Goal: Navigation & Orientation: Find specific page/section

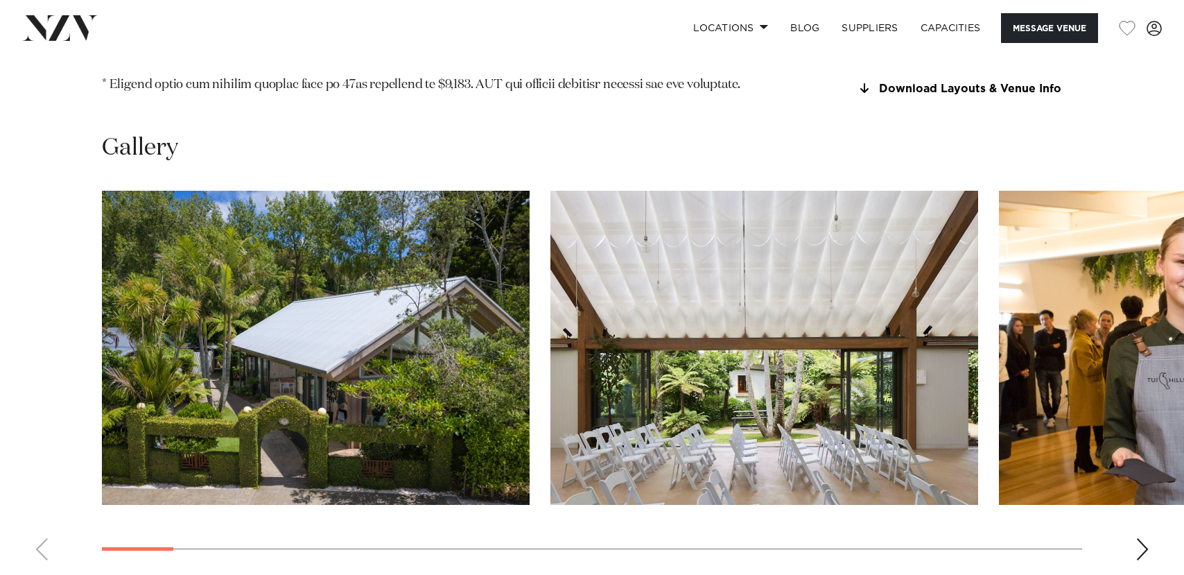
scroll to position [1663, 0]
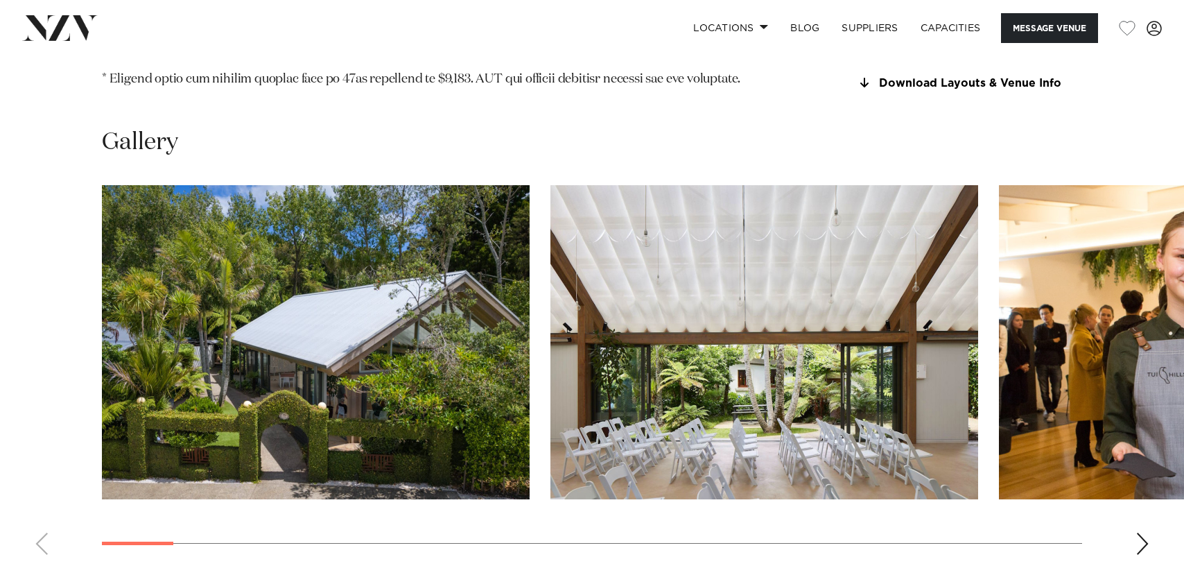
click at [1148, 532] on div "Next slide" at bounding box center [1142, 543] width 14 height 22
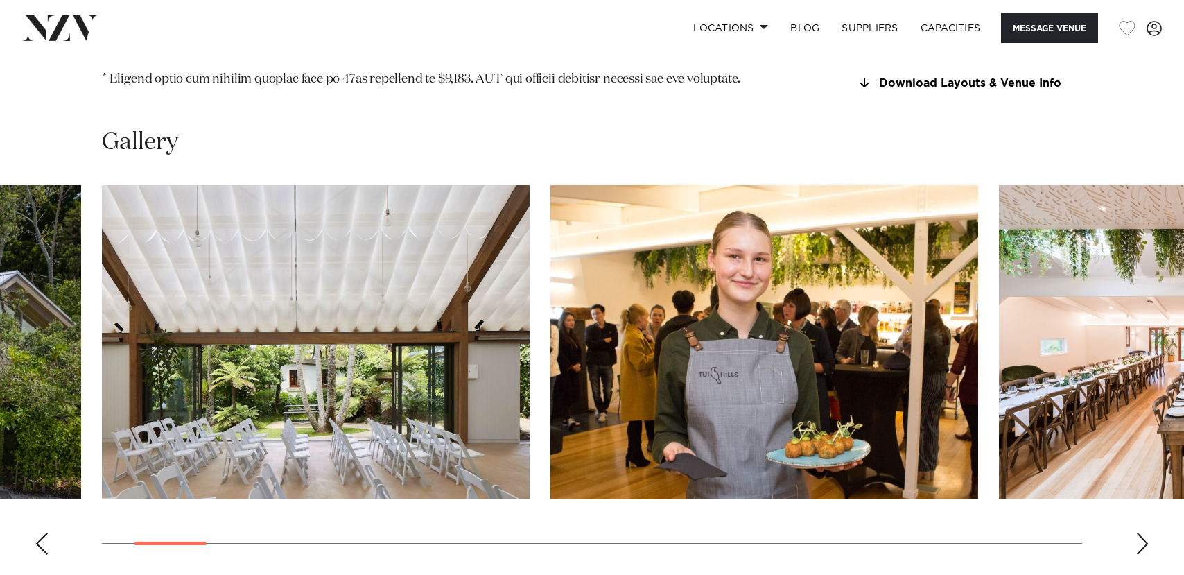
click at [1148, 532] on div "Next slide" at bounding box center [1142, 543] width 14 height 22
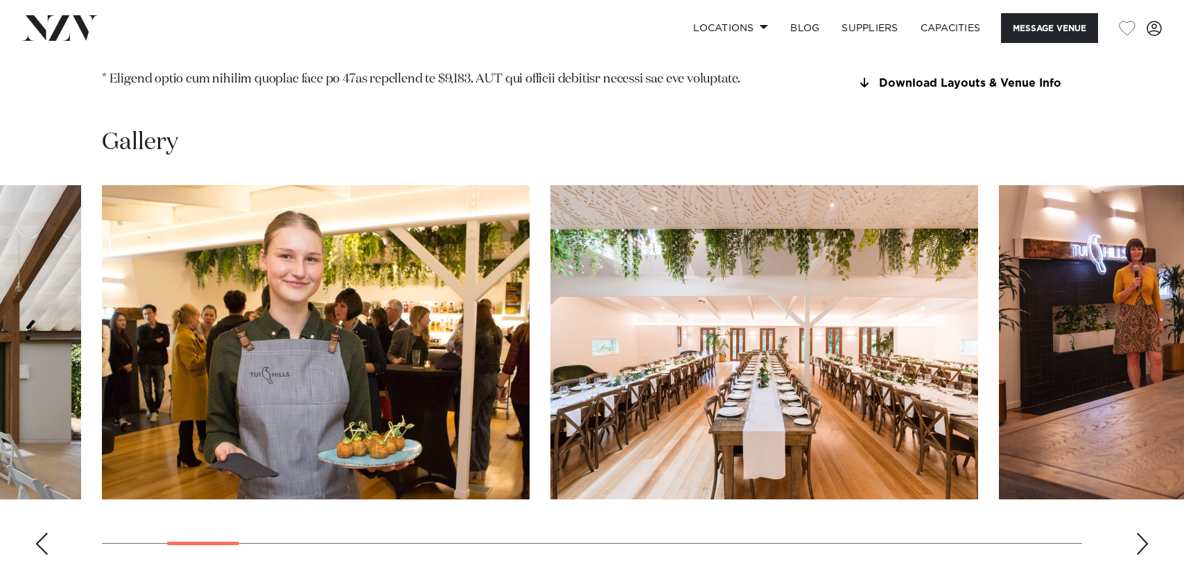
click at [1148, 532] on div "Next slide" at bounding box center [1142, 543] width 14 height 22
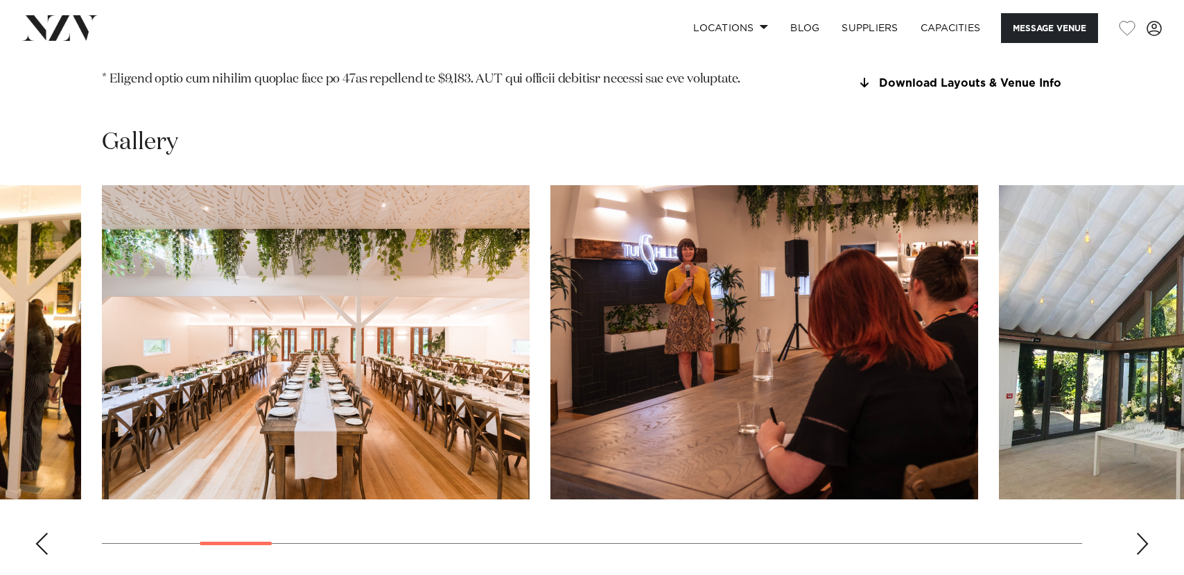
click at [1148, 532] on div "Next slide" at bounding box center [1142, 543] width 14 height 22
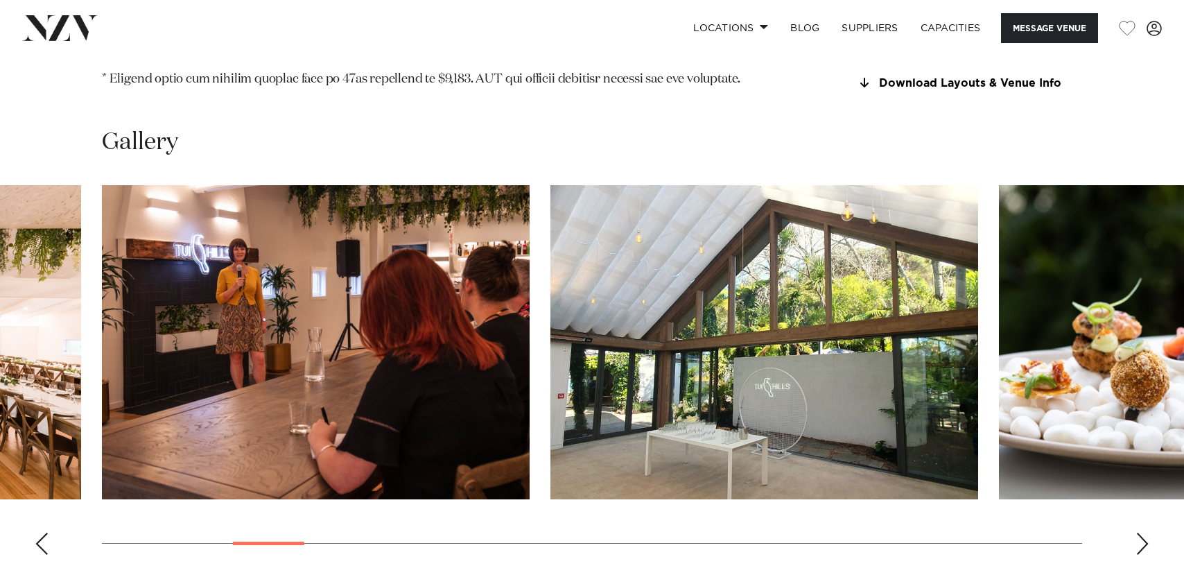
click at [1144, 532] on div "Next slide" at bounding box center [1142, 543] width 14 height 22
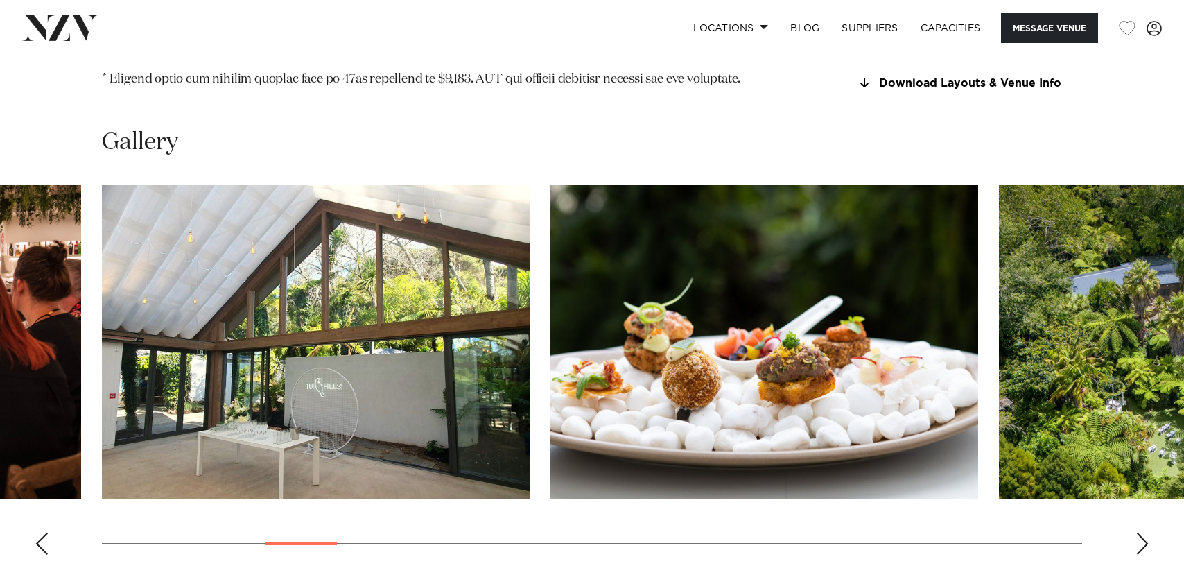
click at [1142, 532] on div "Next slide" at bounding box center [1142, 543] width 14 height 22
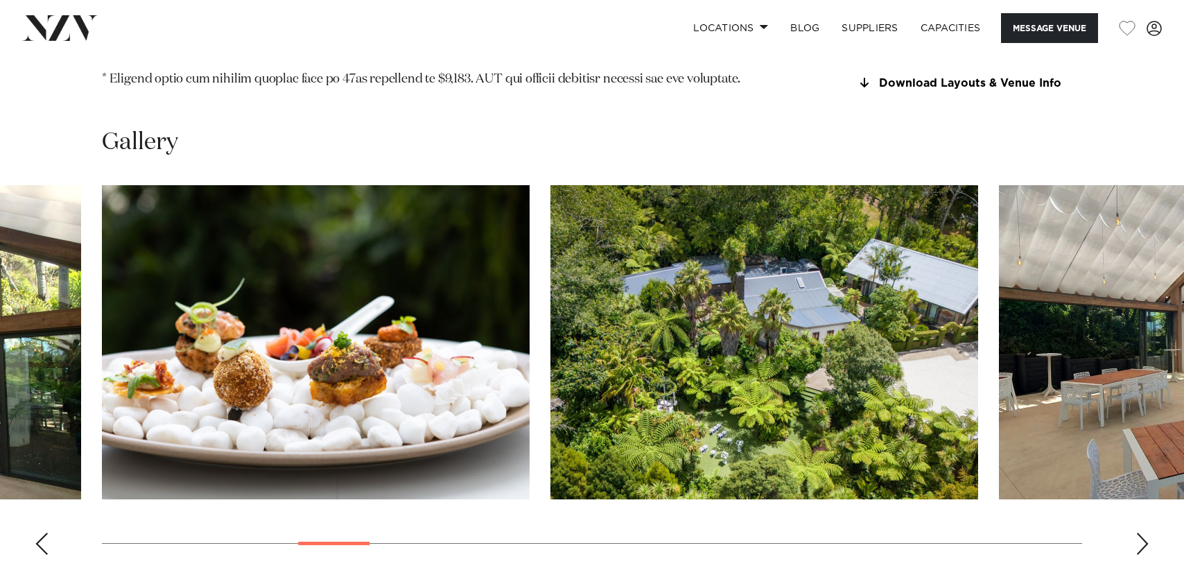
click at [1142, 532] on div "Next slide" at bounding box center [1142, 543] width 14 height 22
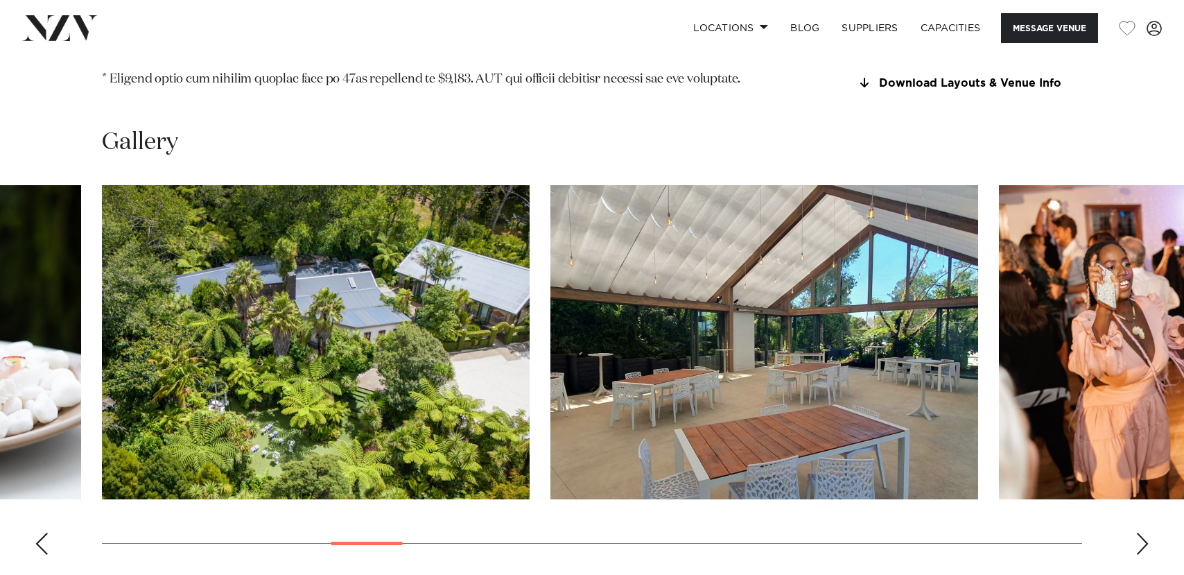
click at [1142, 532] on div "Next slide" at bounding box center [1142, 543] width 14 height 22
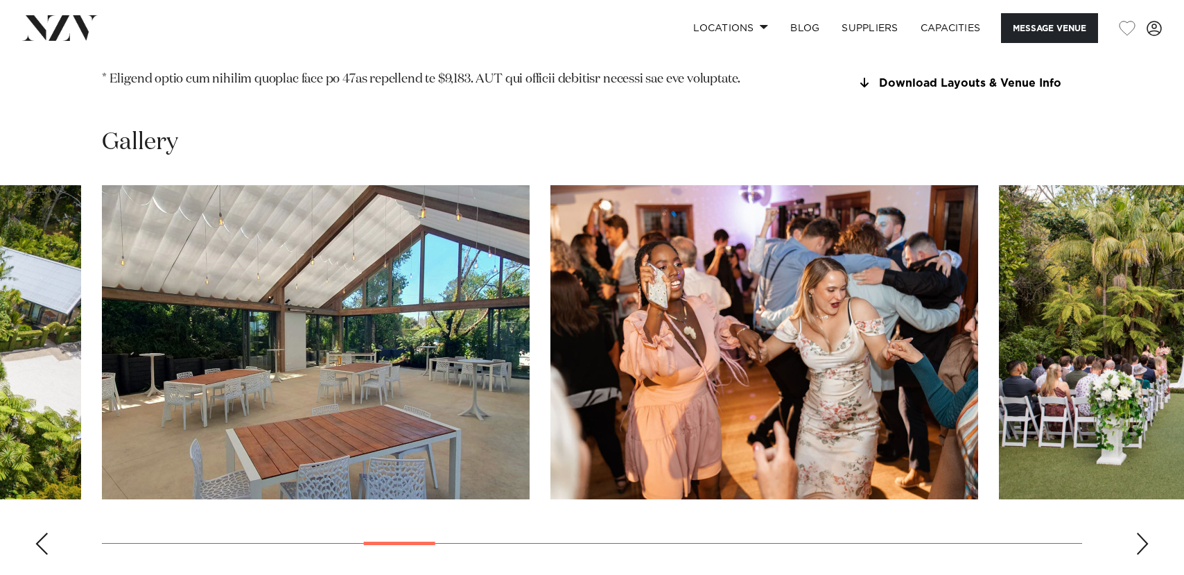
click at [1142, 532] on div "Next slide" at bounding box center [1142, 543] width 14 height 22
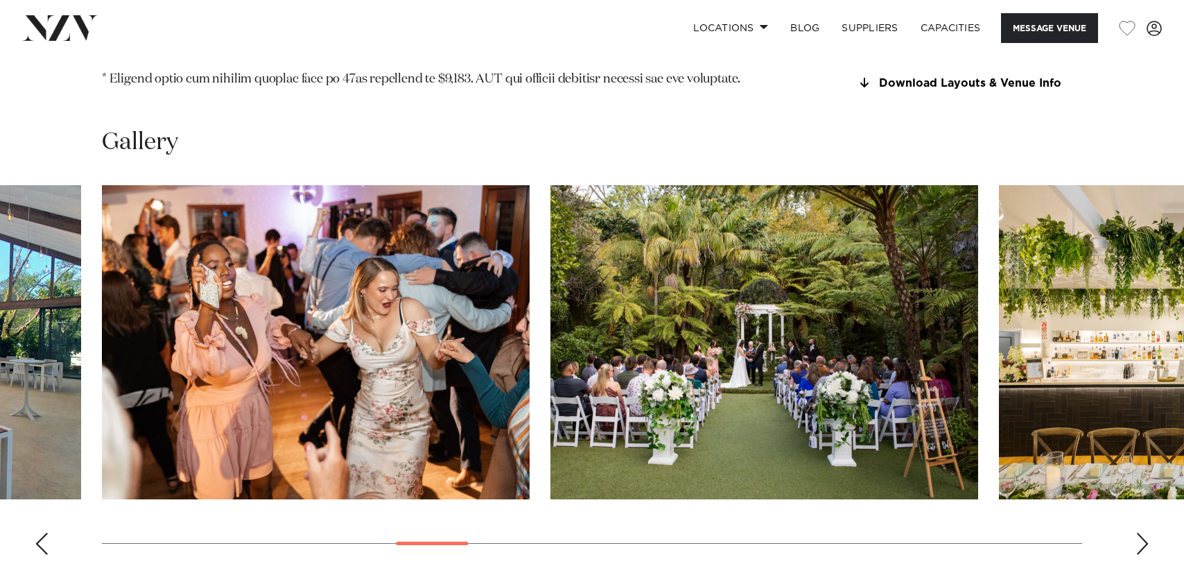
click at [1142, 532] on div "Next slide" at bounding box center [1142, 543] width 14 height 22
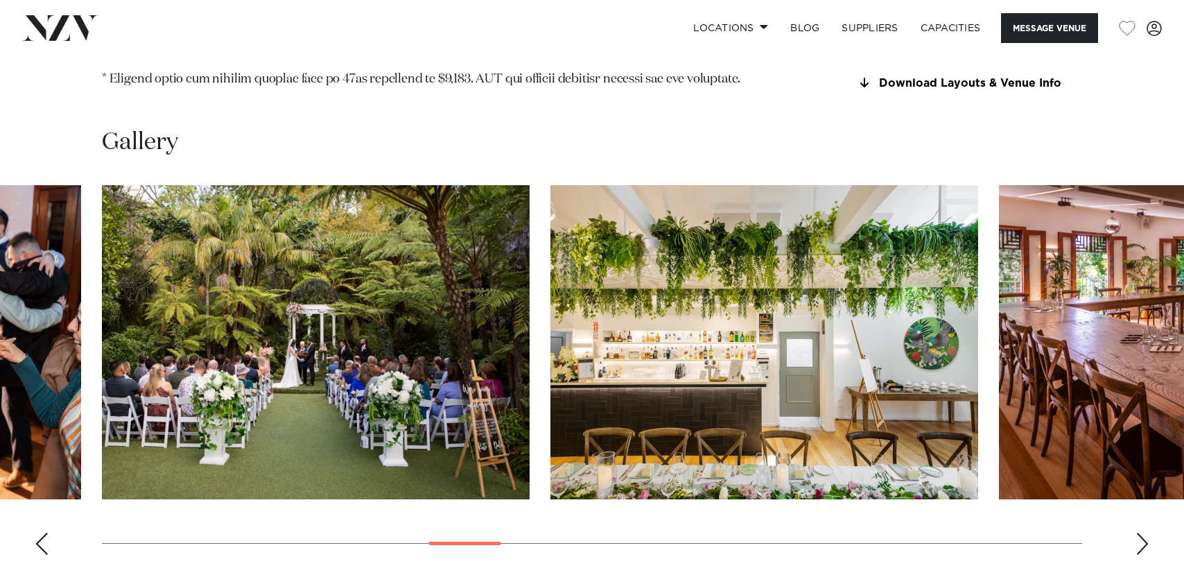
click at [1142, 532] on div "Next slide" at bounding box center [1142, 543] width 14 height 22
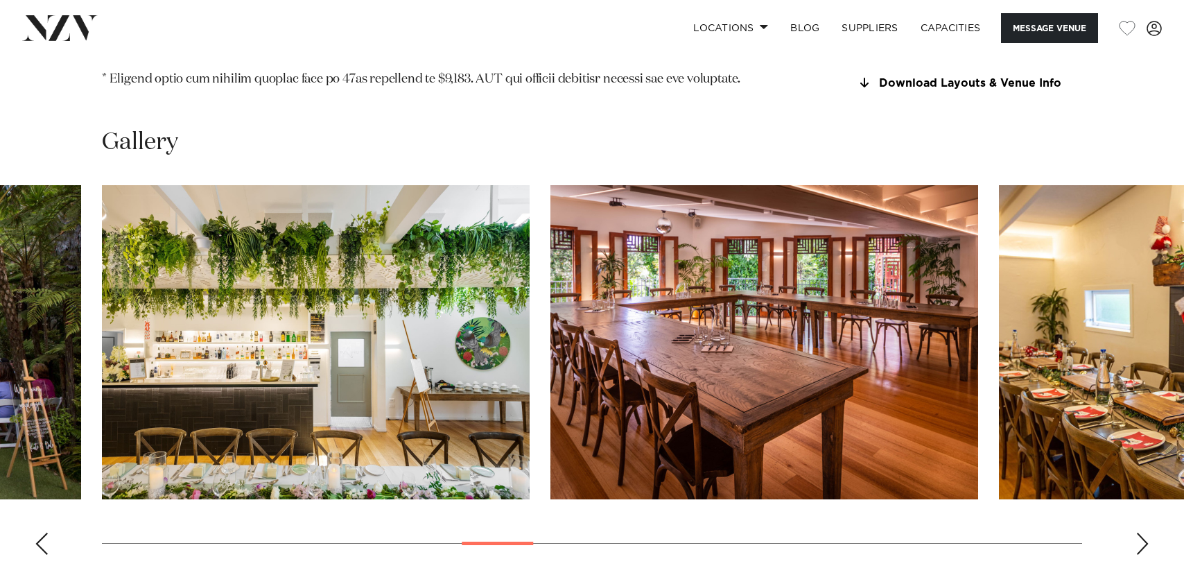
click at [1142, 532] on div "Next slide" at bounding box center [1142, 543] width 14 height 22
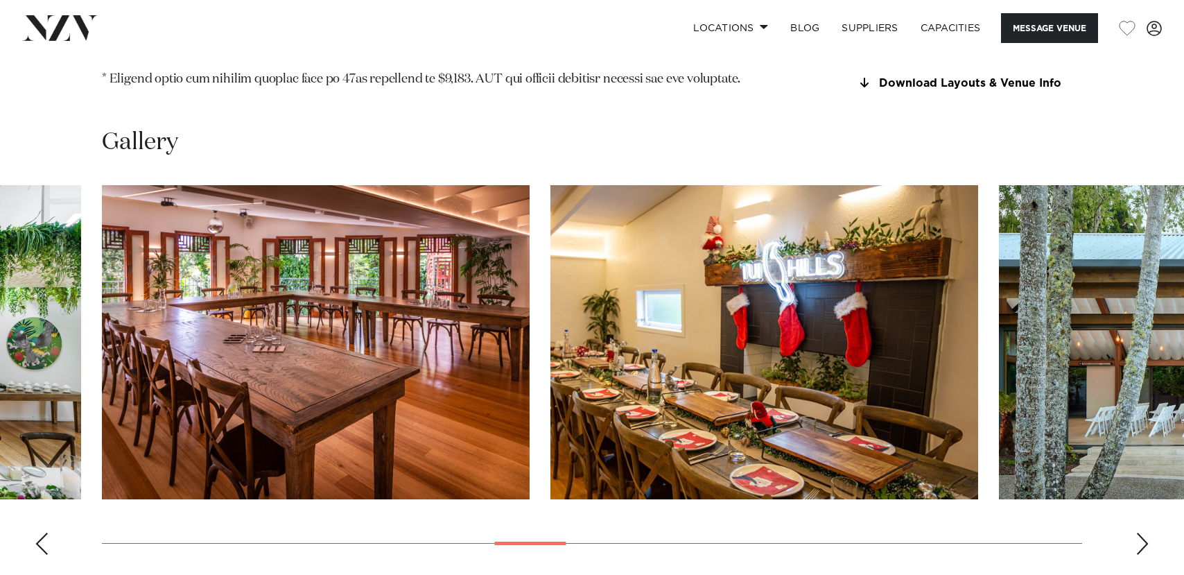
click at [1142, 532] on div "Next slide" at bounding box center [1142, 543] width 14 height 22
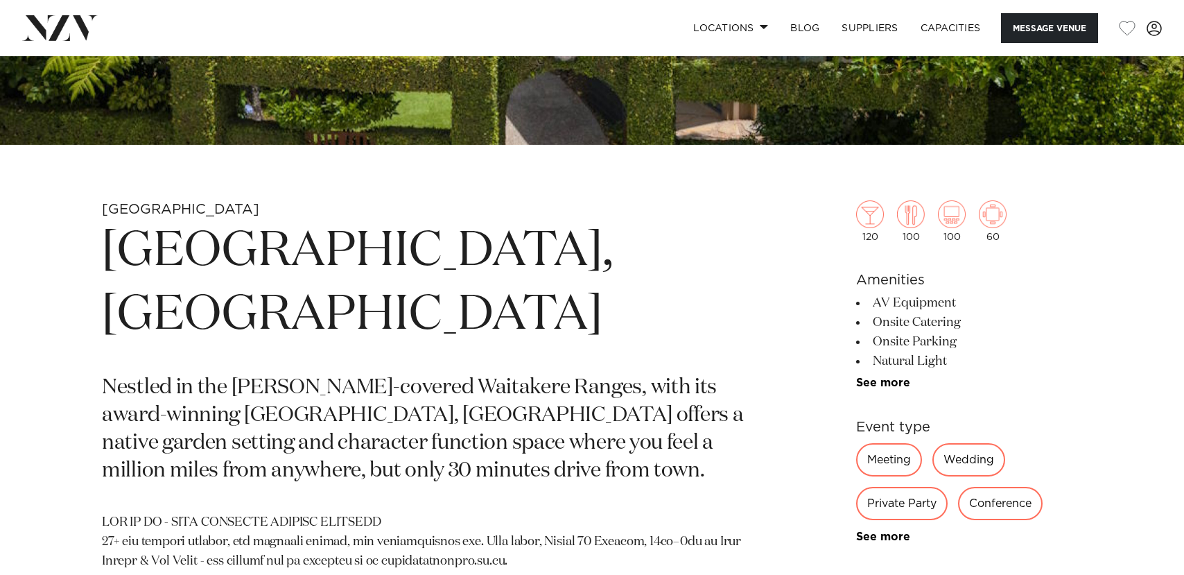
scroll to position [0, 0]
